Goal: Complete application form

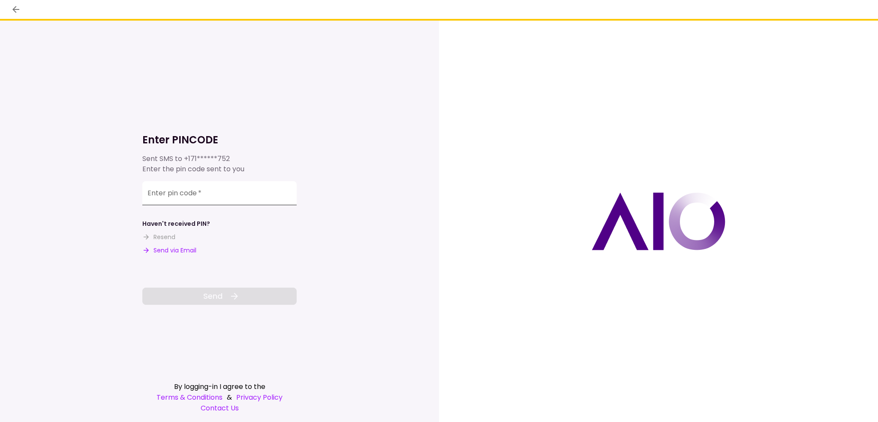
click at [169, 198] on input "Enter pin code   *" at bounding box center [219, 193] width 154 height 24
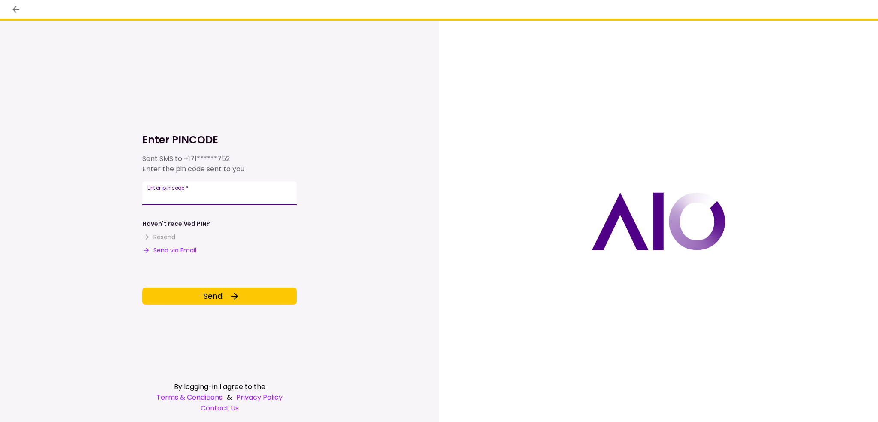
type input "******"
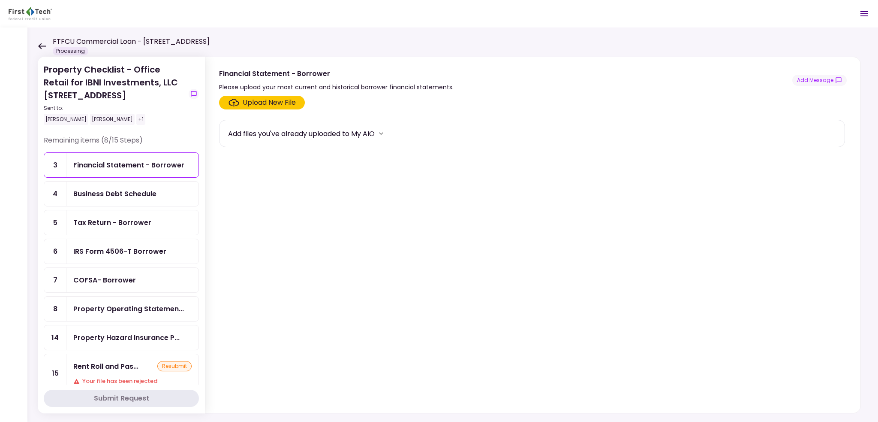
click at [139, 371] on div "Rent Roll and Pas... resubmit Your file has been rejected" at bounding box center [132, 373] width 132 height 38
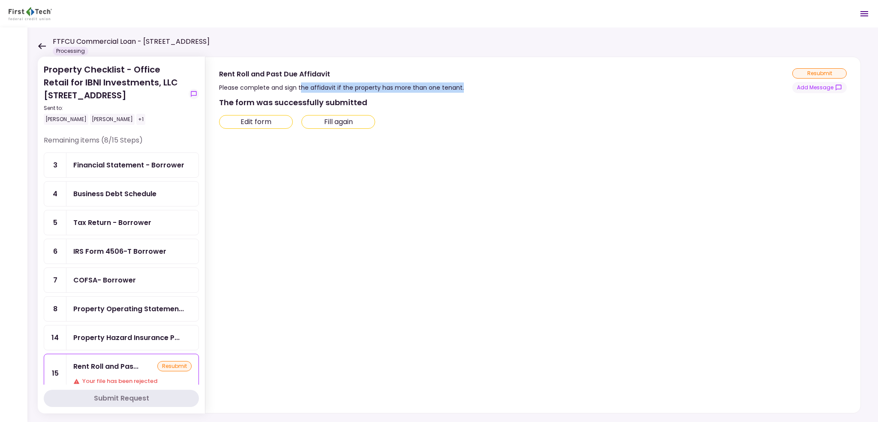
drag, startPoint x: 302, startPoint y: 88, endPoint x: 491, endPoint y: 87, distance: 189.6
click at [491, 87] on div "Rent Roll and Past Due Affidavit Please complete and sign the affidavit if the …" at bounding box center [533, 80] width 628 height 25
click at [500, 188] on div "The form was successfully submitted Edit form Fill again" at bounding box center [532, 252] width 626 height 313
click at [238, 82] on div "Please complete and sign the affidavit if the property has more than one tenant." at bounding box center [341, 87] width 245 height 10
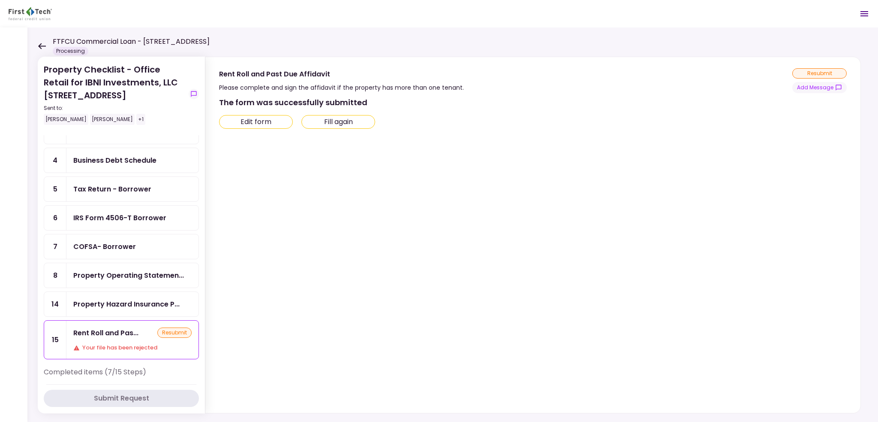
scroll to position [86, 0]
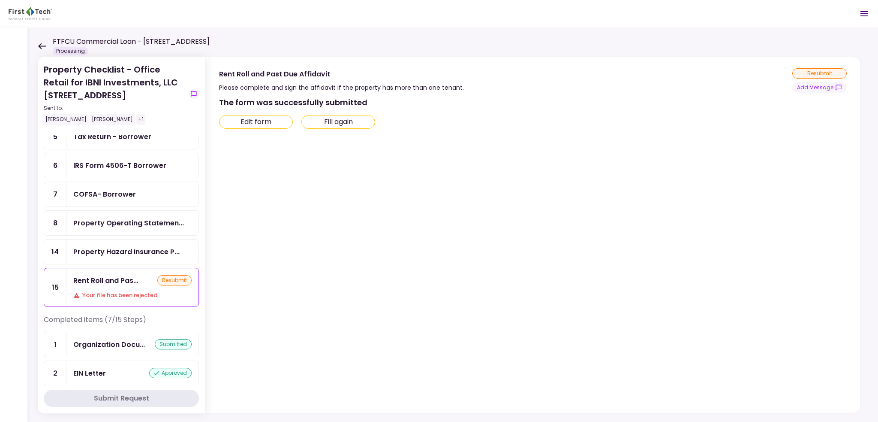
click at [127, 280] on div "Rent Roll and Pas..." at bounding box center [105, 280] width 65 height 11
click at [277, 124] on button "Edit form" at bounding box center [256, 122] width 74 height 14
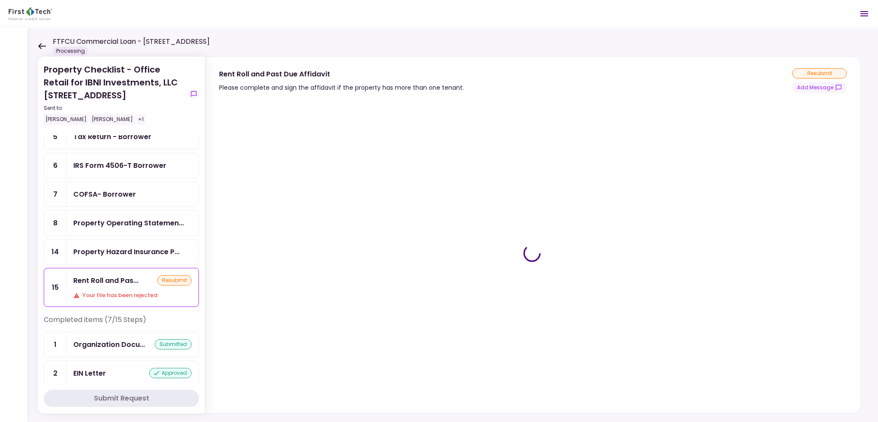
type input "***"
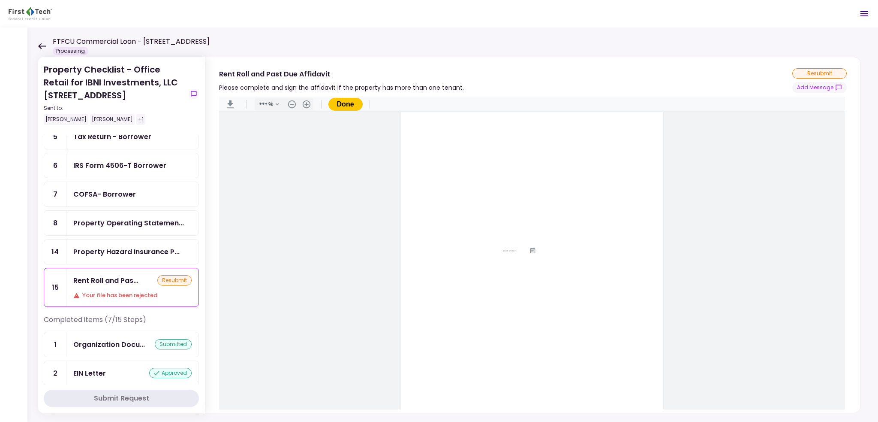
scroll to position [45, 0]
click at [346, 103] on button "Done" at bounding box center [346, 104] width 34 height 13
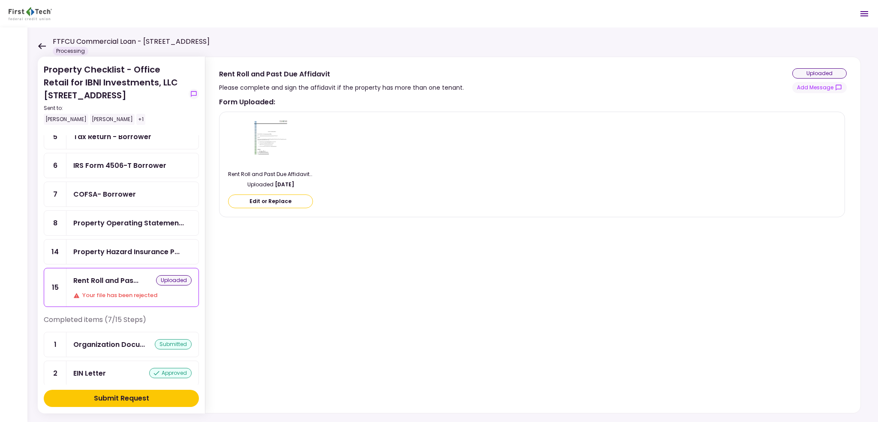
click at [275, 147] on img at bounding box center [271, 142] width 36 height 46
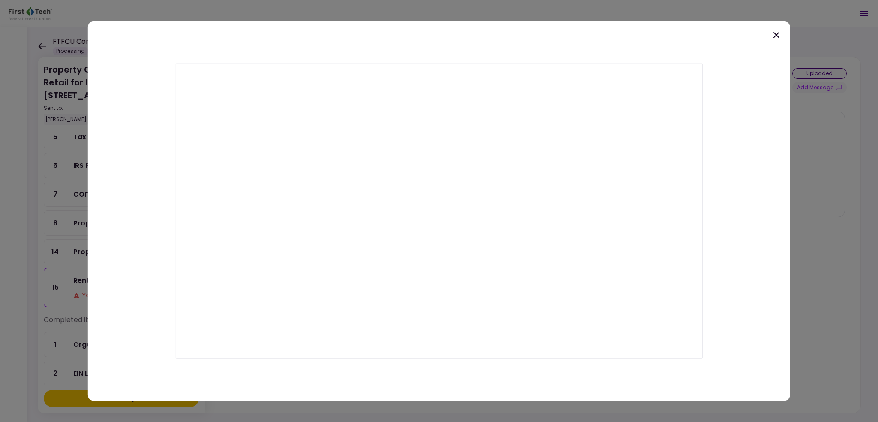
click at [777, 38] on icon at bounding box center [777, 35] width 10 height 10
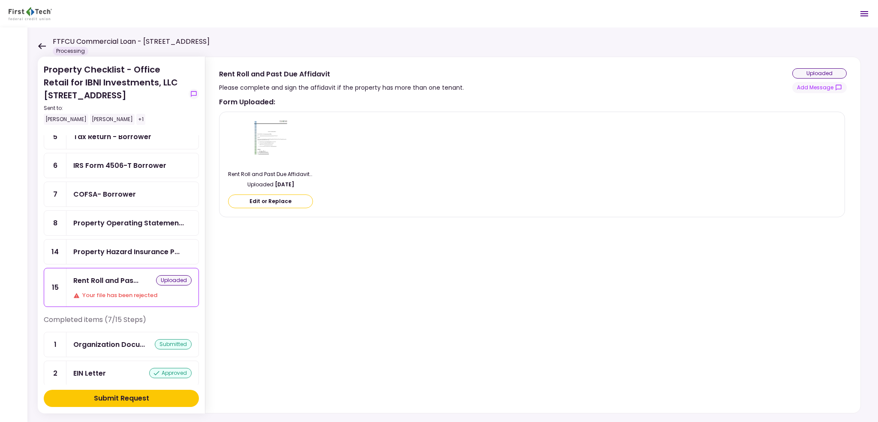
click at [266, 199] on button "Edit or Replace" at bounding box center [270, 201] width 85 height 14
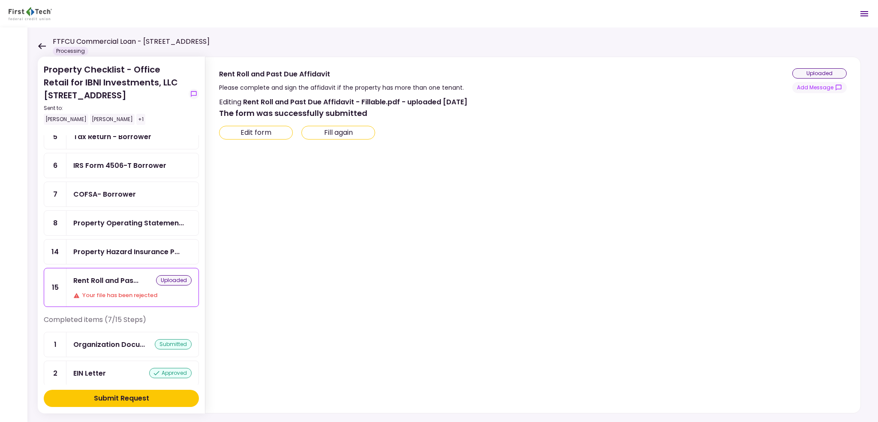
click at [141, 392] on button "Submit Request" at bounding box center [121, 397] width 155 height 17
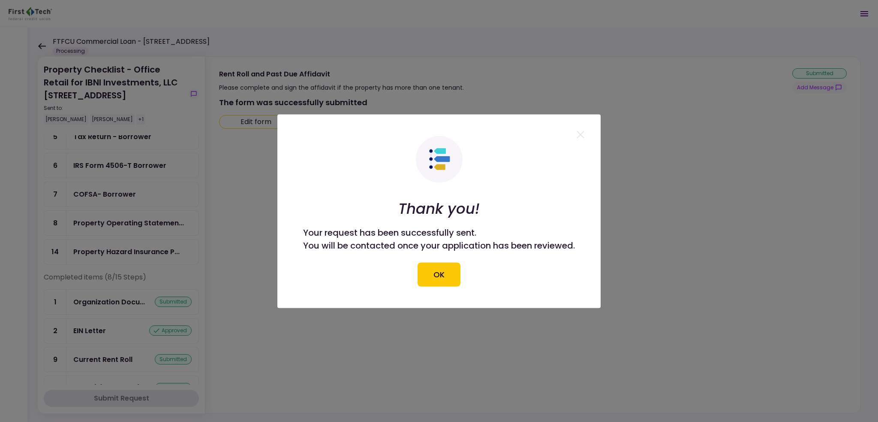
click at [478, 279] on div "Thank you! Your request has been successfully sent. You will be contacted once …" at bounding box center [439, 211] width 272 height 151
click at [436, 271] on button "OK" at bounding box center [439, 274] width 43 height 24
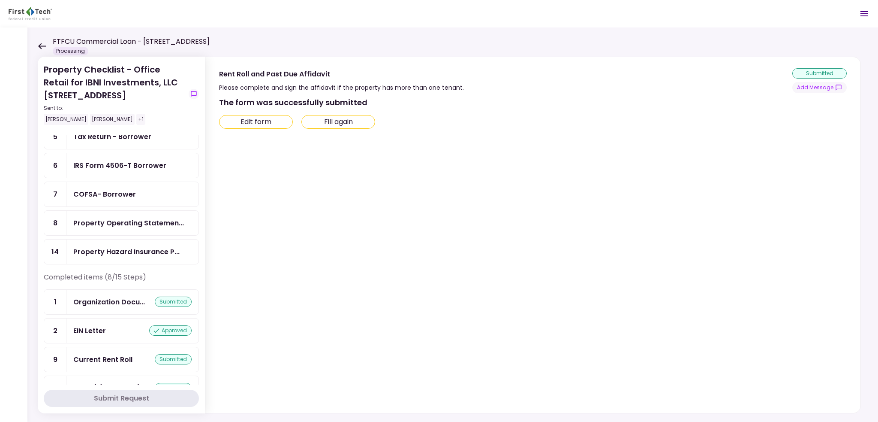
scroll to position [0, 0]
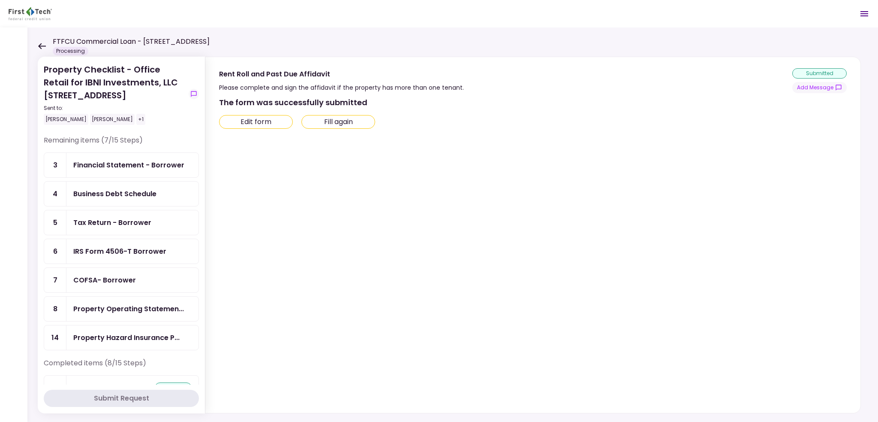
click at [536, 263] on div "The form was successfully submitted Edit form Fill again" at bounding box center [532, 252] width 626 height 313
click at [509, 208] on div "The form was successfully submitted Edit form Fill again" at bounding box center [532, 252] width 626 height 313
click at [422, 182] on div "The form was successfully submitted Edit form Fill again" at bounding box center [532, 252] width 626 height 313
click at [123, 221] on div "Tax Return - Borrower" at bounding box center [112, 222] width 78 height 11
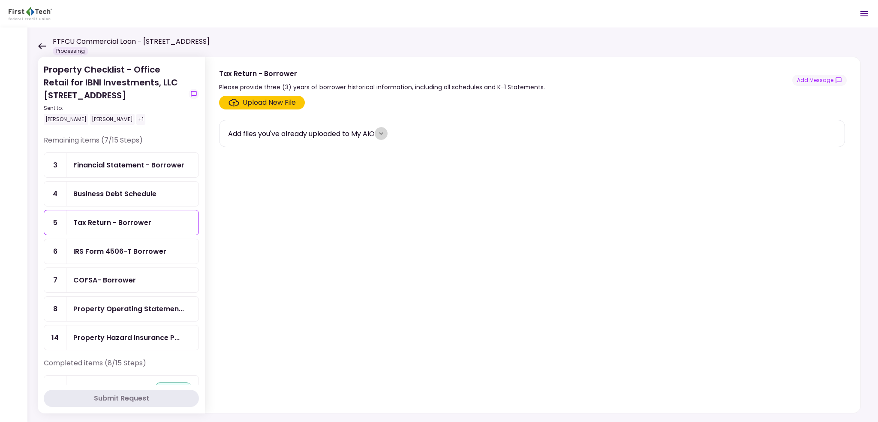
click at [379, 132] on button "more" at bounding box center [381, 133] width 13 height 13
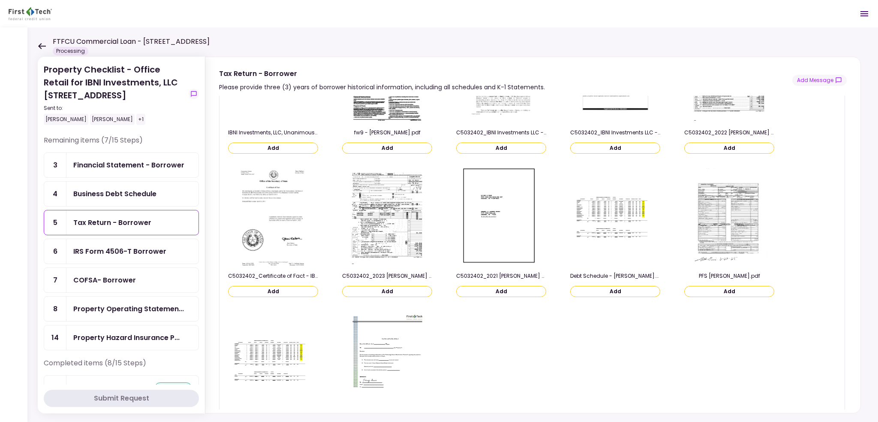
scroll to position [454, 0]
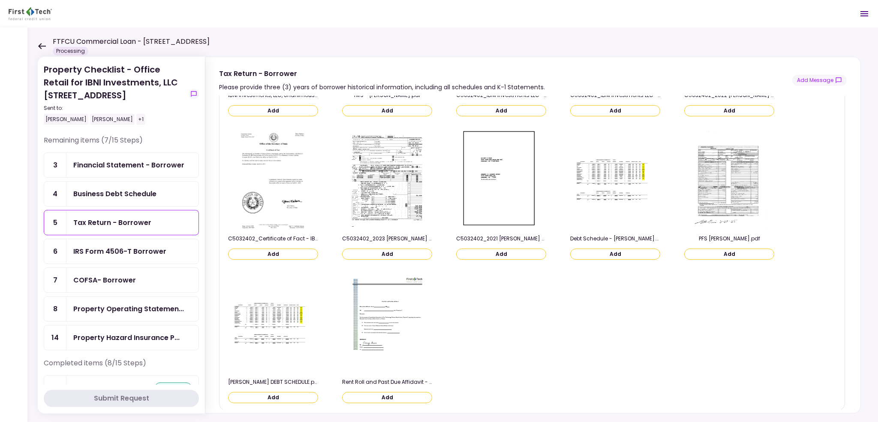
click at [395, 256] on button "Add" at bounding box center [387, 253] width 90 height 11
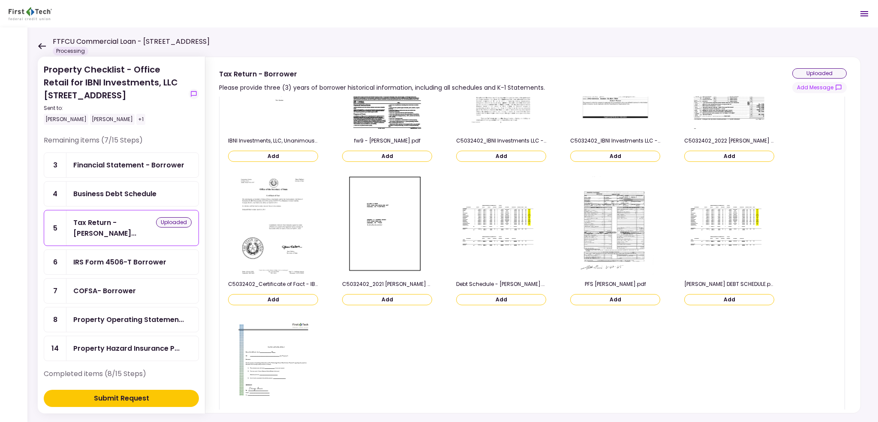
scroll to position [566, 0]
click at [386, 295] on button "Add" at bounding box center [387, 297] width 90 height 11
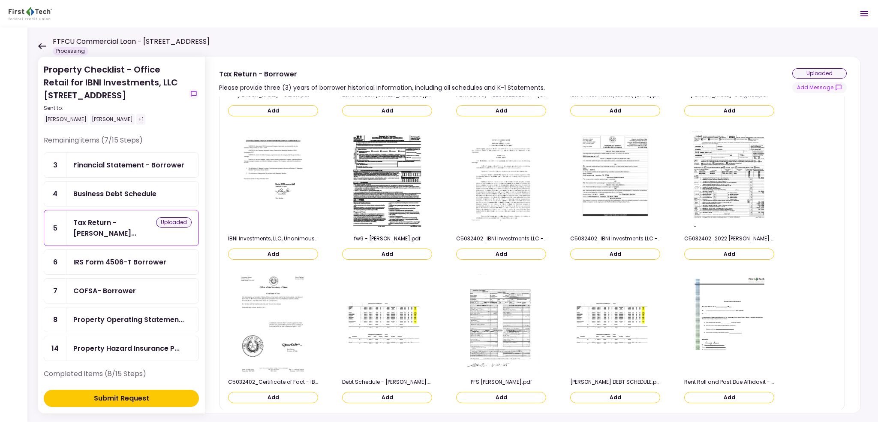
click at [720, 252] on button "Add" at bounding box center [729, 253] width 90 height 11
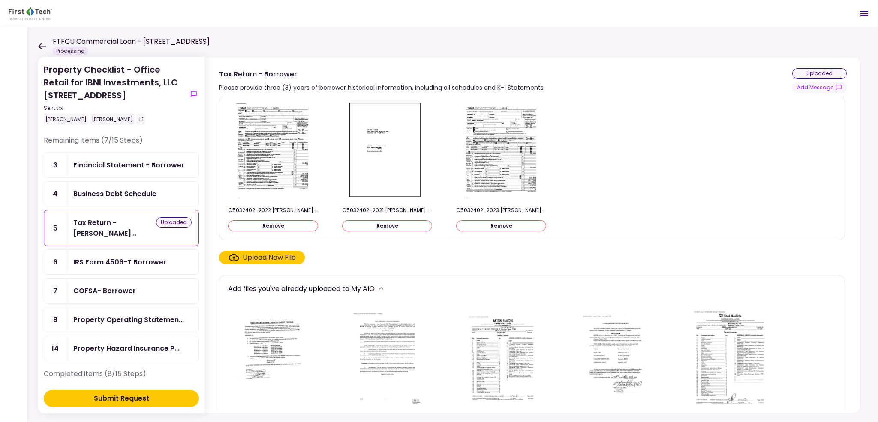
scroll to position [0, 0]
click at [293, 259] on div "Upload New File" at bounding box center [269, 258] width 53 height 10
click at [0, 0] on input "Upload New File" at bounding box center [0, 0] width 0 height 0
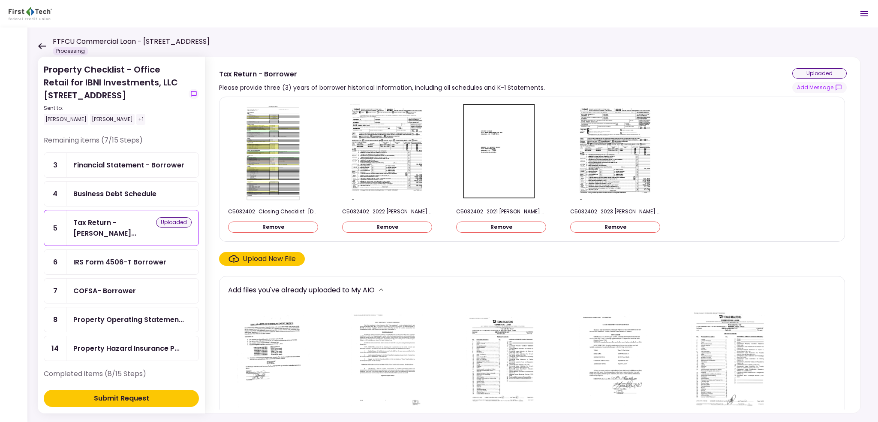
click at [269, 227] on button "Remove" at bounding box center [273, 226] width 90 height 11
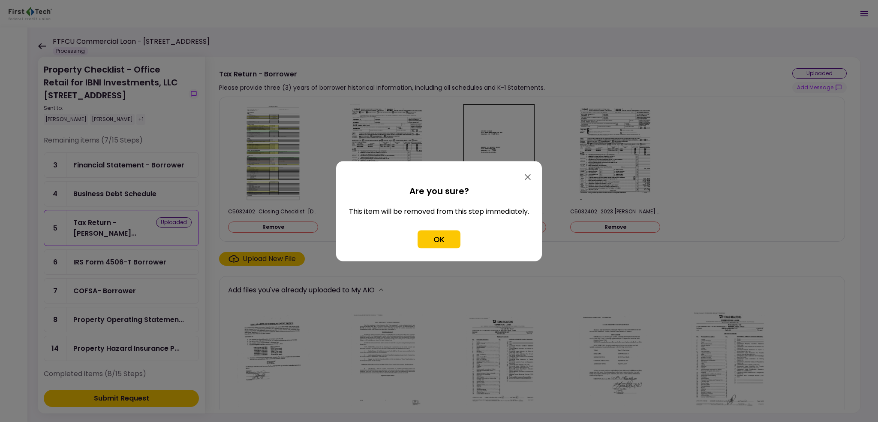
click at [473, 244] on div "OK" at bounding box center [439, 239] width 180 height 18
click at [443, 241] on button "OK" at bounding box center [439, 239] width 43 height 18
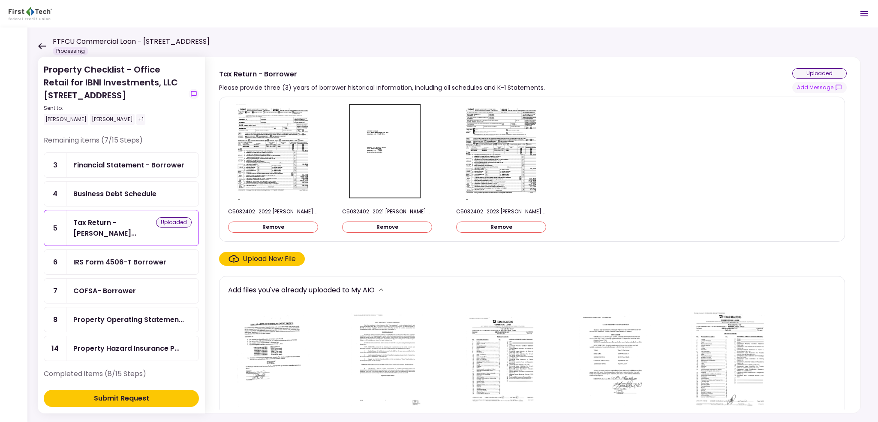
click at [805, 72] on div "uploaded" at bounding box center [820, 73] width 54 height 10
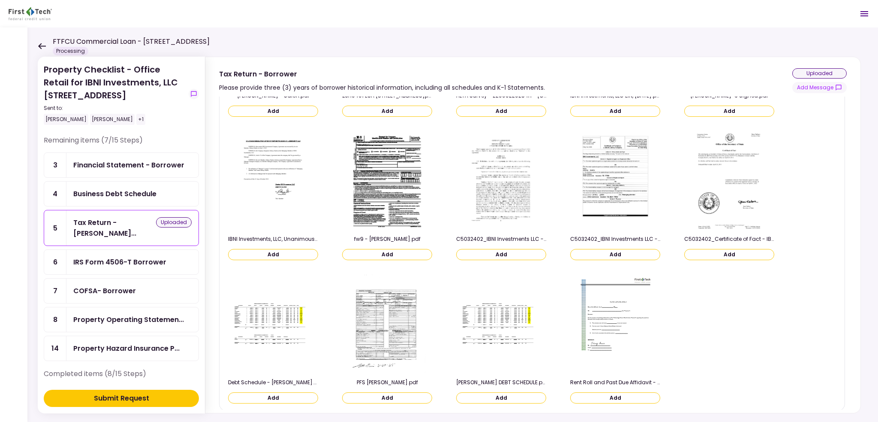
scroll to position [467, 0]
click at [299, 395] on button "Add" at bounding box center [273, 397] width 90 height 11
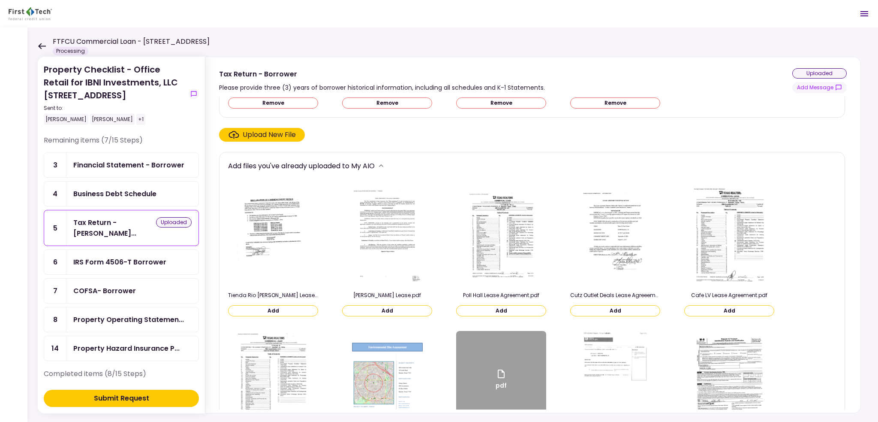
scroll to position [0, 0]
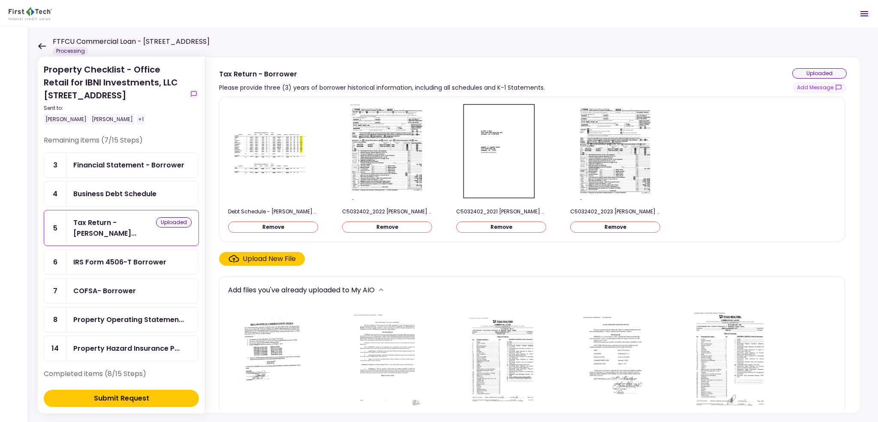
click at [292, 223] on button "Remove" at bounding box center [273, 226] width 90 height 11
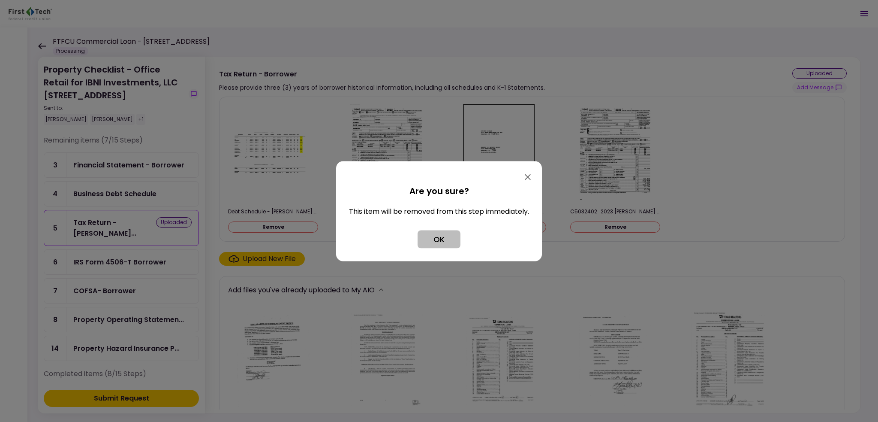
click at [448, 233] on button "OK" at bounding box center [439, 239] width 43 height 18
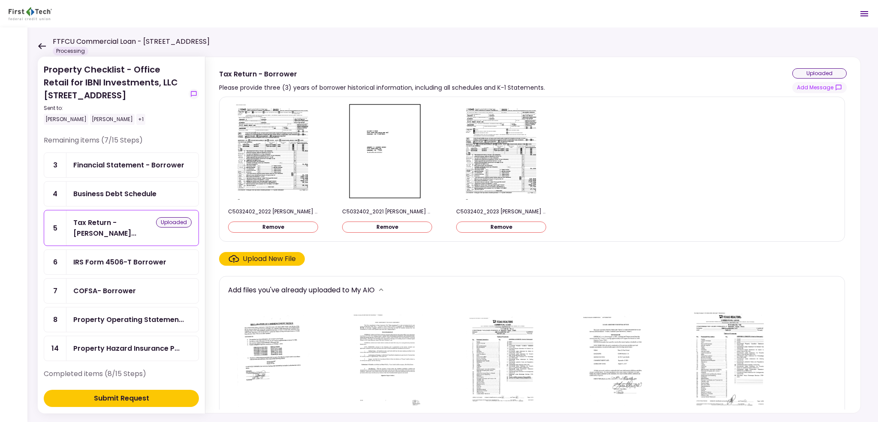
click at [123, 191] on div "Business Debt Schedule" at bounding box center [114, 193] width 83 height 11
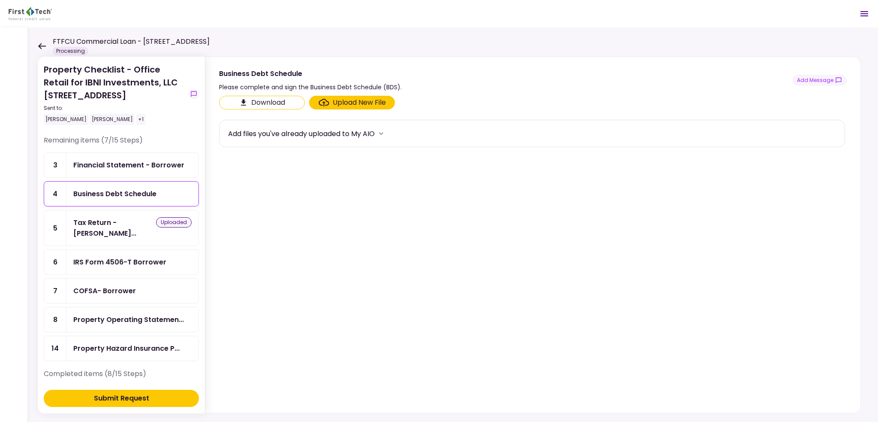
click at [336, 136] on div "Add files you've already uploaded to My AIO" at bounding box center [301, 133] width 147 height 11
click at [381, 137] on button "more" at bounding box center [381, 133] width 13 height 13
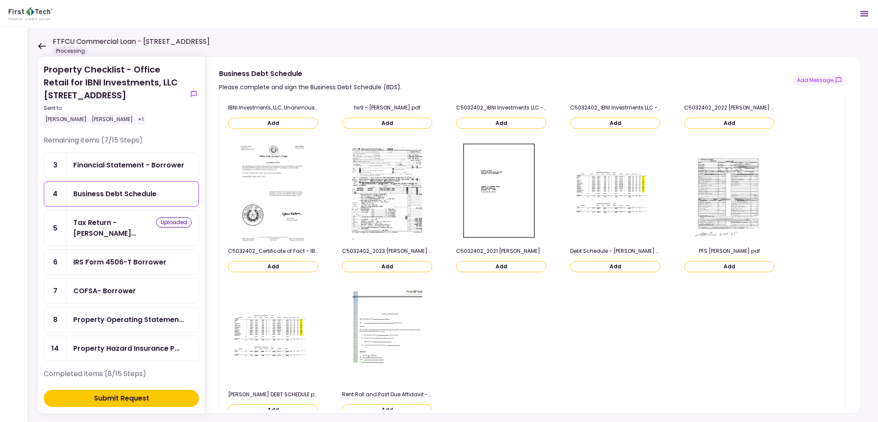
scroll to position [454, 0]
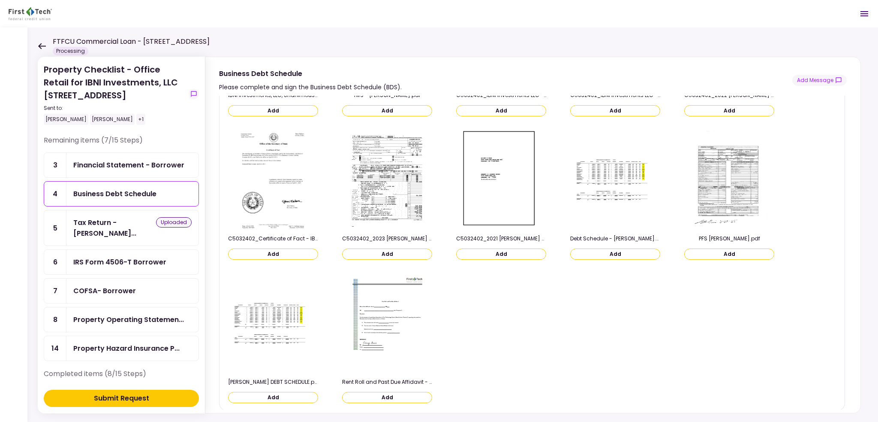
click at [280, 395] on button "Add" at bounding box center [273, 397] width 90 height 11
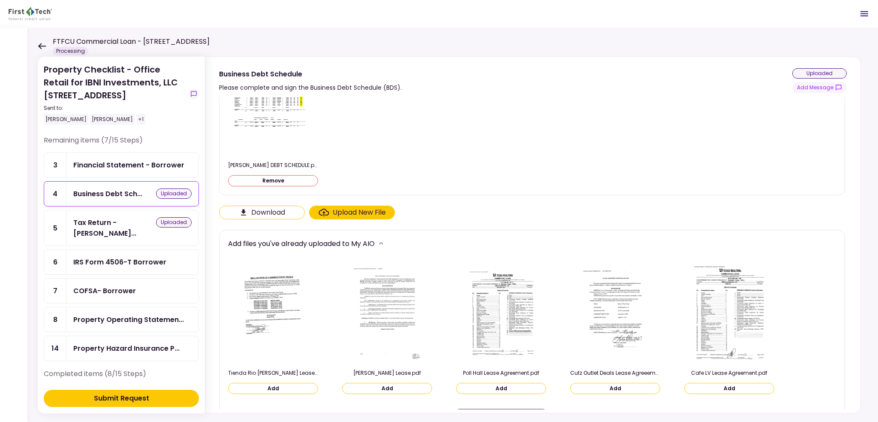
scroll to position [0, 0]
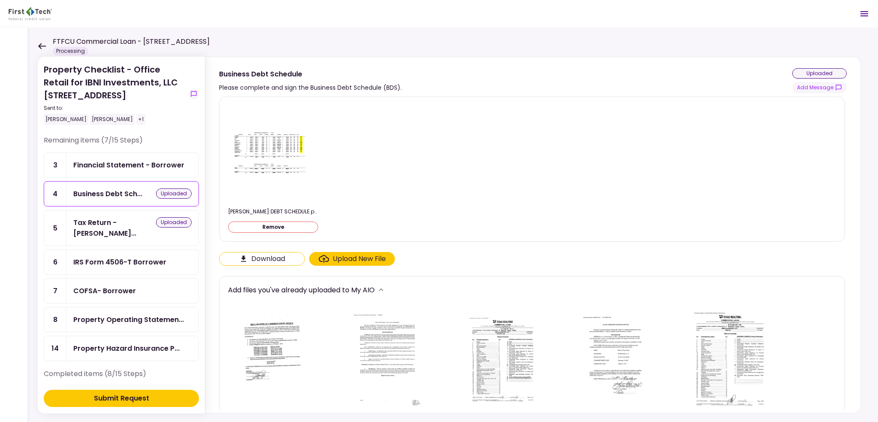
click at [268, 142] on img at bounding box center [273, 153] width 86 height 52
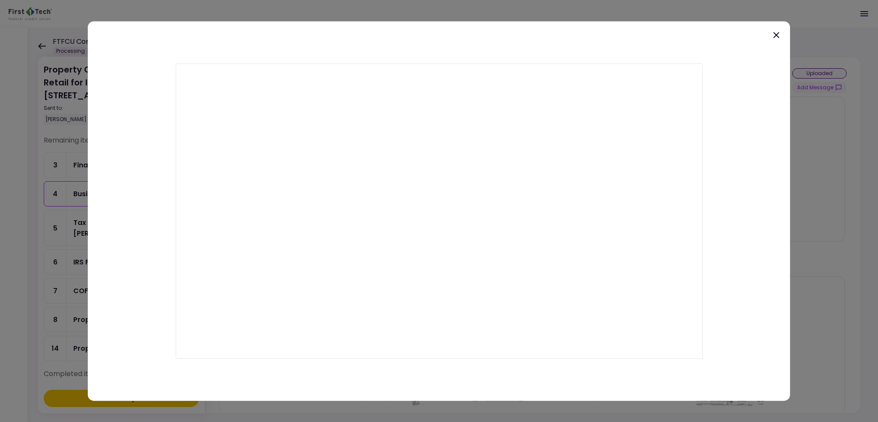
click at [778, 36] on icon at bounding box center [777, 35] width 6 height 6
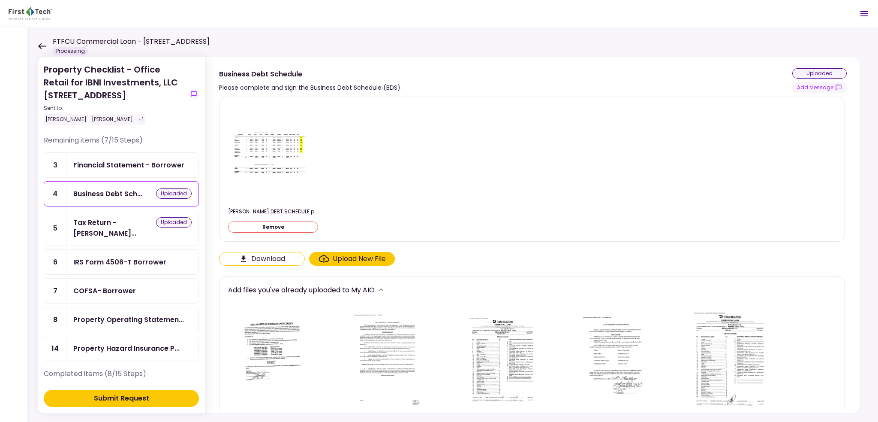
click at [148, 160] on div "Financial Statement - Borrower" at bounding box center [128, 165] width 111 height 11
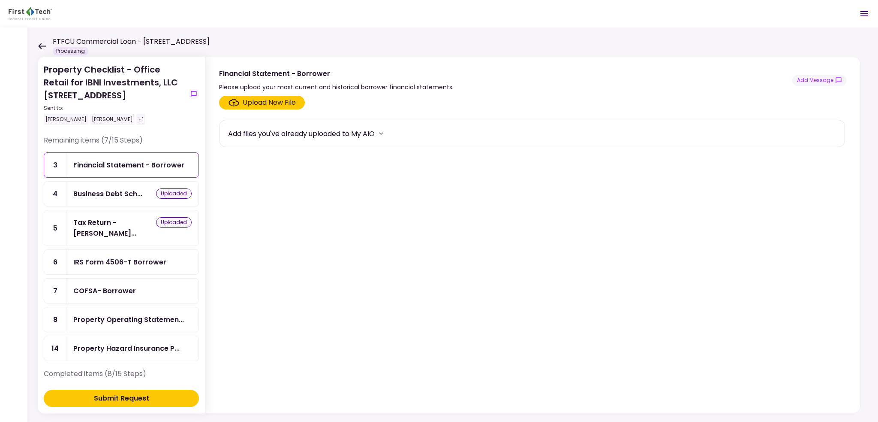
click at [381, 133] on icon "more" at bounding box center [381, 133] width 9 height 9
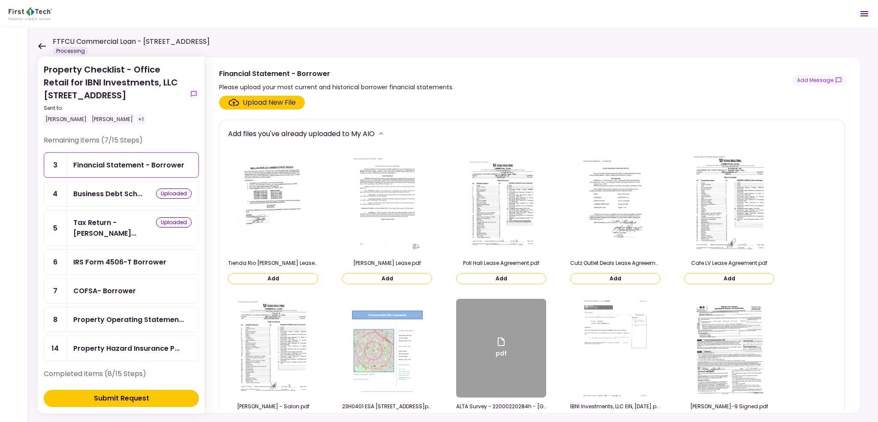
click at [283, 100] on div "Upload New File" at bounding box center [269, 102] width 53 height 10
click at [0, 0] on input "Upload New File" at bounding box center [0, 0] width 0 height 0
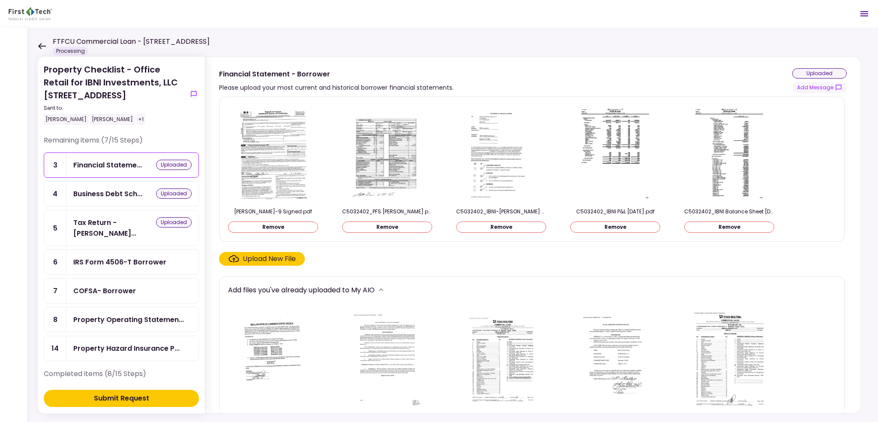
click at [137, 395] on div "Submit Request" at bounding box center [121, 398] width 55 height 10
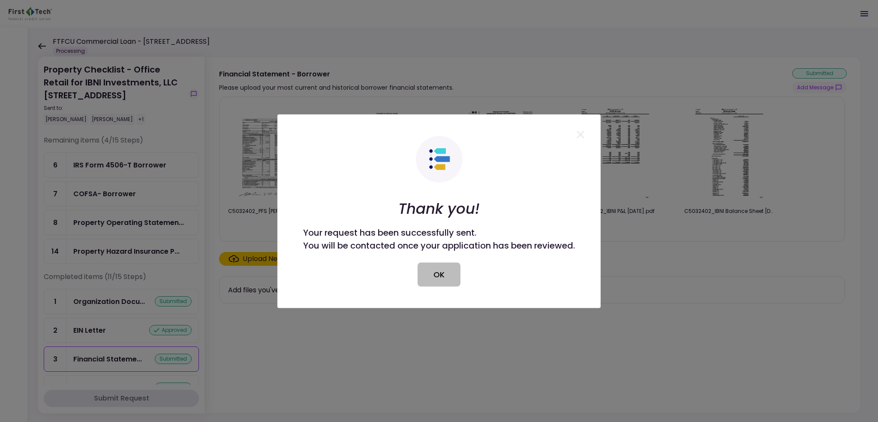
click at [443, 279] on button "OK" at bounding box center [439, 274] width 43 height 24
